Goal: Task Accomplishment & Management: Manage account settings

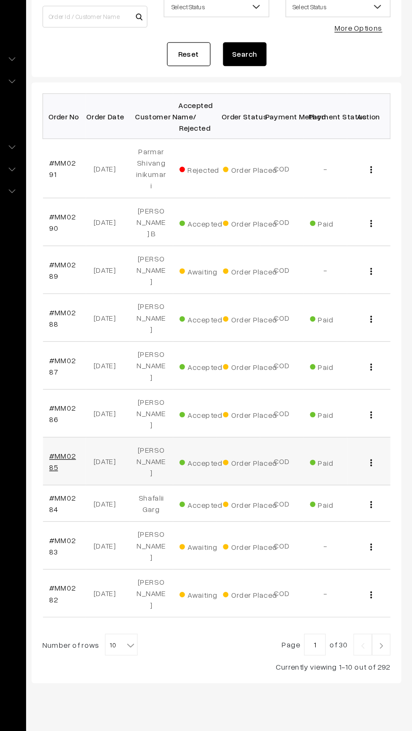
click at [133, 450] on link "#MM0285" at bounding box center [141, 458] width 21 height 16
click at [389, 598] on img at bounding box center [388, 600] width 8 height 5
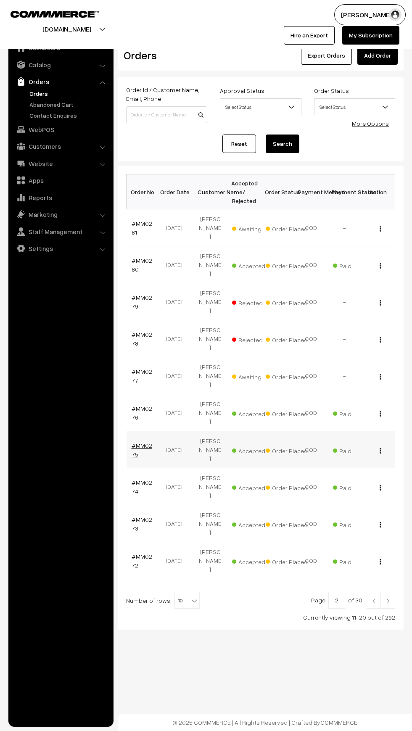
click at [133, 442] on link "#MM0275" at bounding box center [141, 450] width 21 height 16
click at [368, 591] on link at bounding box center [373, 599] width 14 height 17
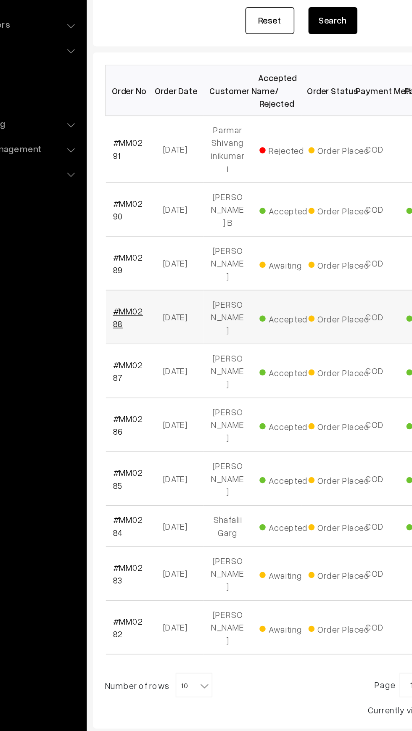
click at [147, 339] on link "#MM0288" at bounding box center [141, 347] width 21 height 16
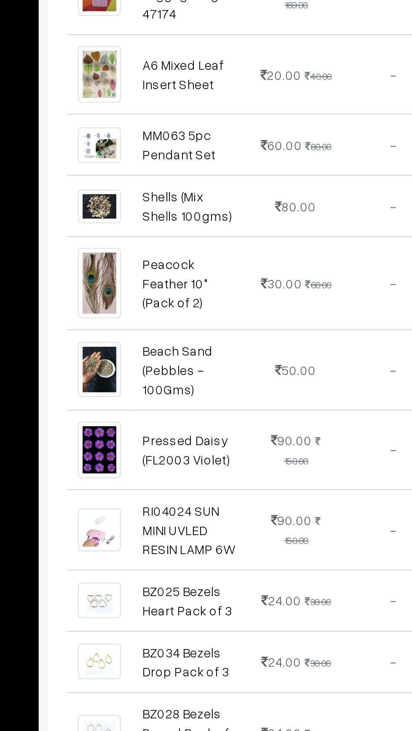
scroll to position [155, 0]
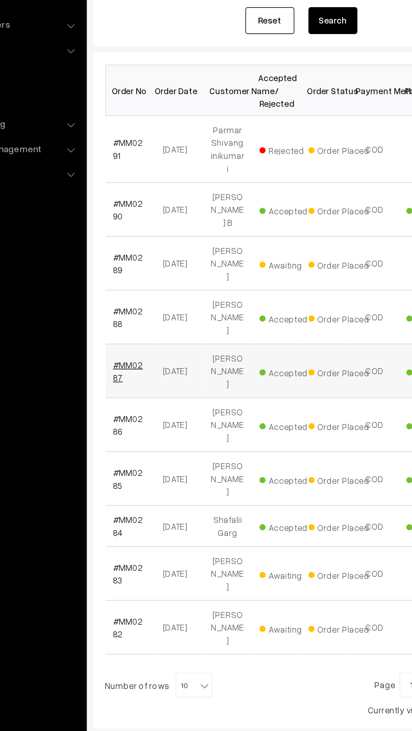
click at [138, 376] on link "#MM0287" at bounding box center [141, 384] width 21 height 16
click at [138, 413] on link "#MM0286" at bounding box center [141, 421] width 21 height 16
click at [138, 483] on link "#MM0284" at bounding box center [141, 491] width 21 height 16
